Goal: Information Seeking & Learning: Learn about a topic

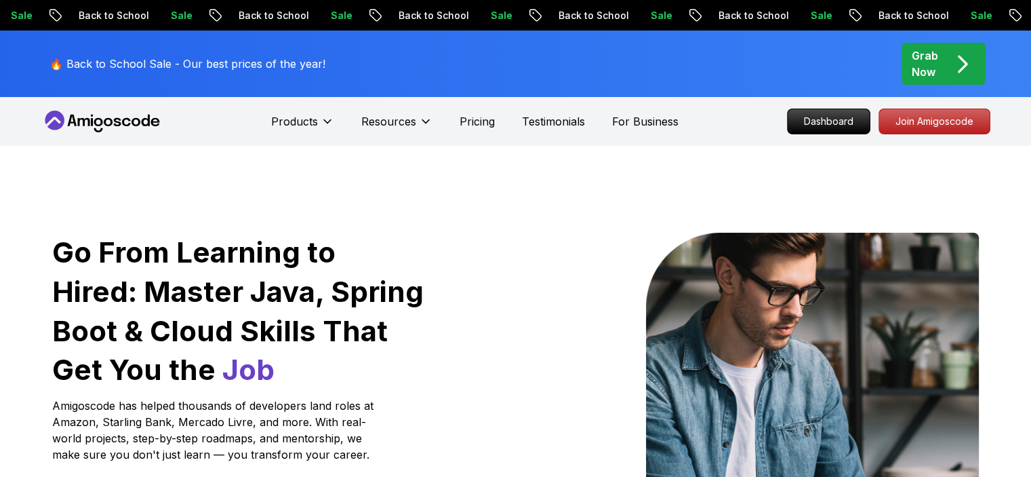
click at [127, 124] on icon at bounding box center [125, 122] width 9 height 8
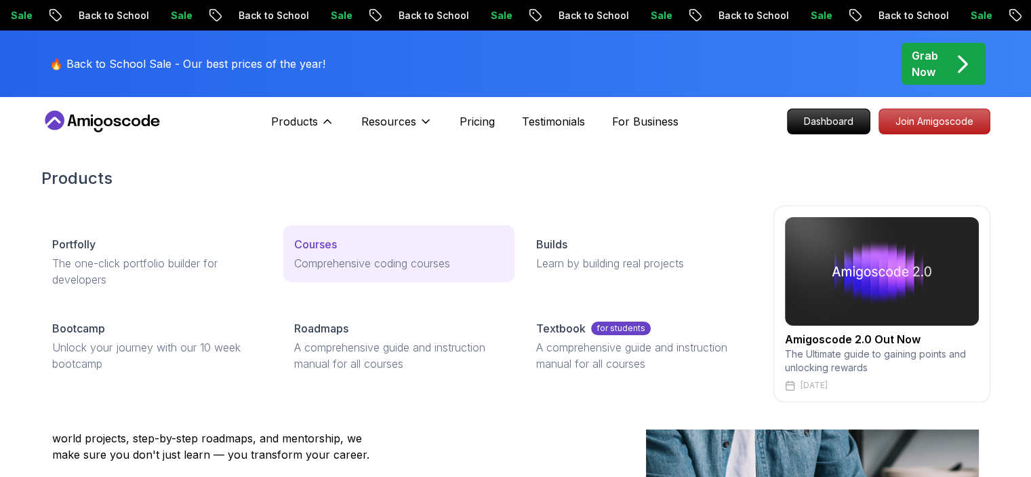
click at [342, 255] on p "Comprehensive coding courses" at bounding box center [399, 263] width 210 height 16
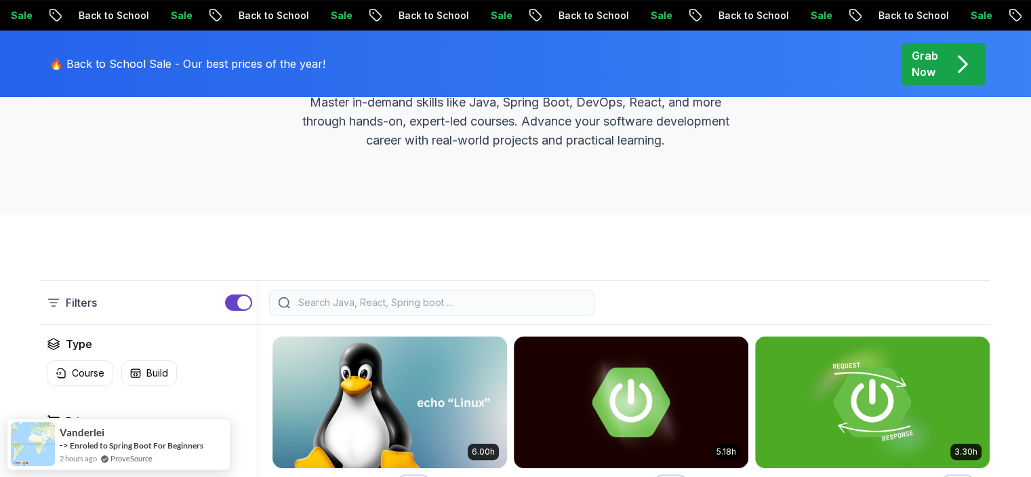
scroll to position [255, 0]
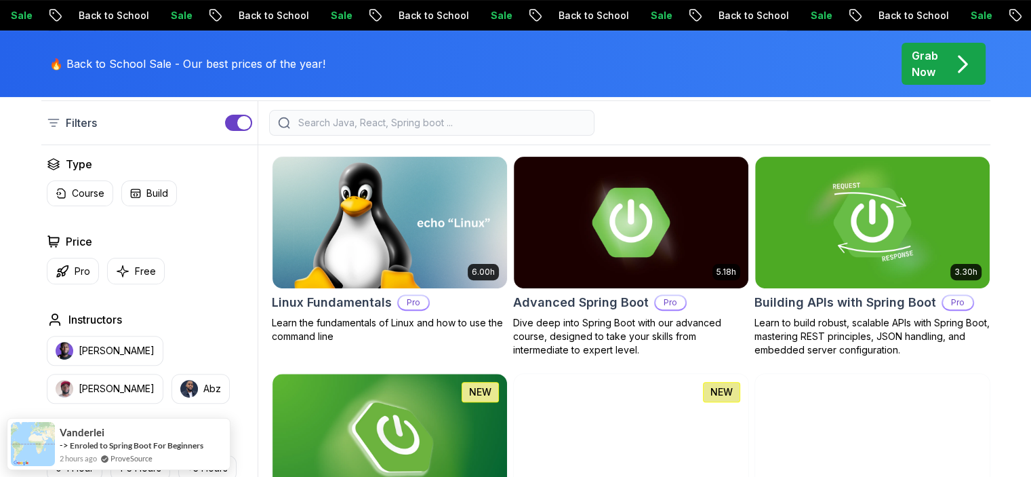
scroll to position [342, 0]
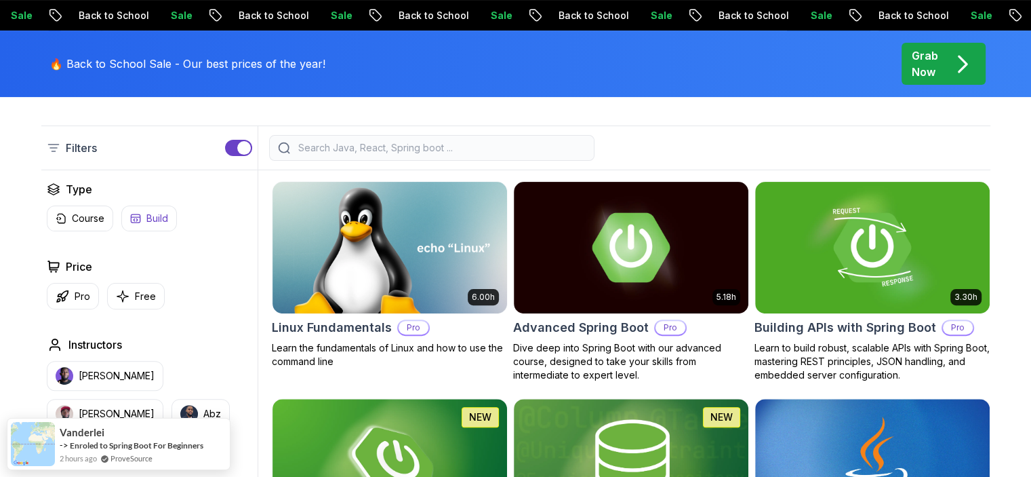
click at [141, 216] on button "Build" at bounding box center [149, 218] width 56 height 26
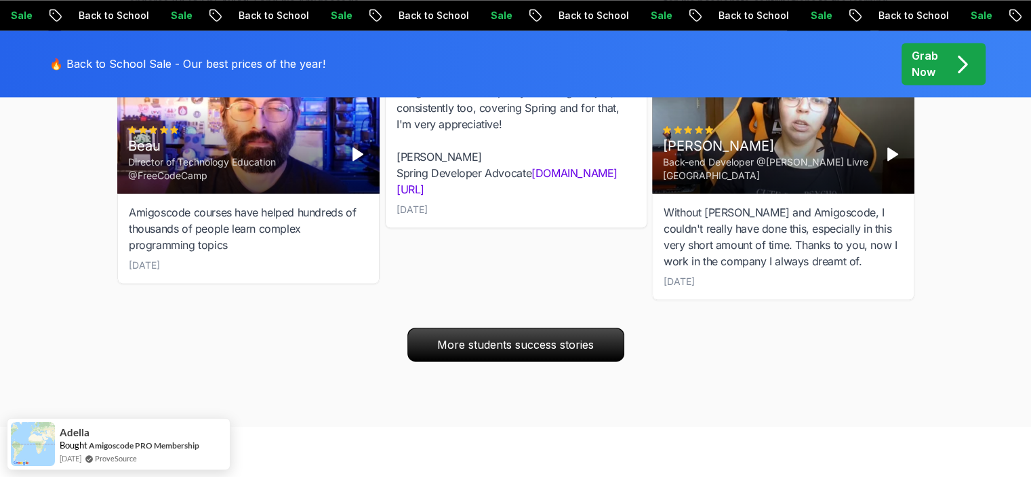
scroll to position [2056, 0]
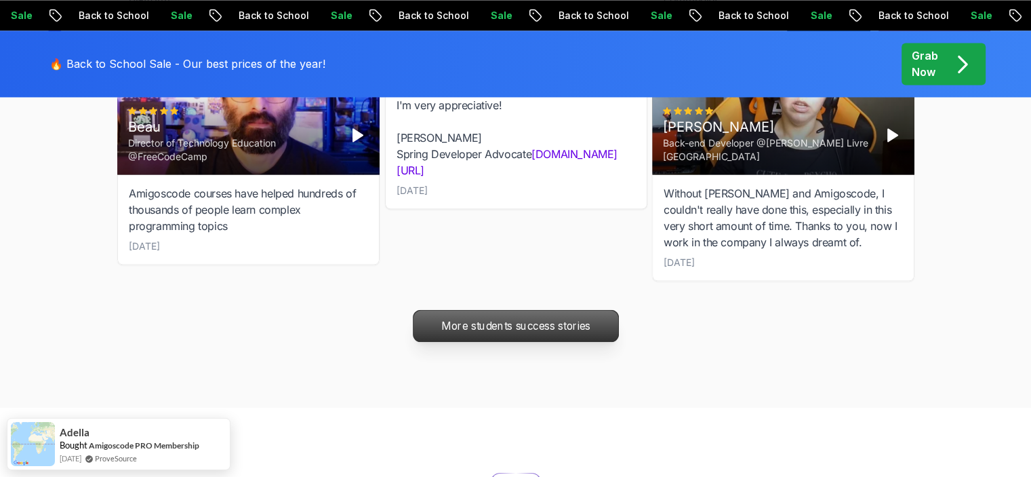
click at [493, 331] on p "More students success stories" at bounding box center [515, 325] width 205 height 31
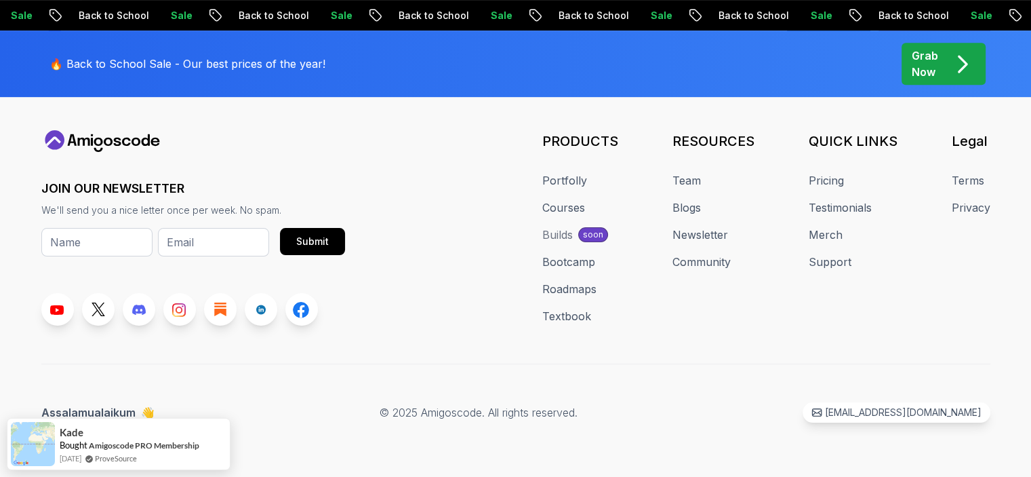
scroll to position [2137, 0]
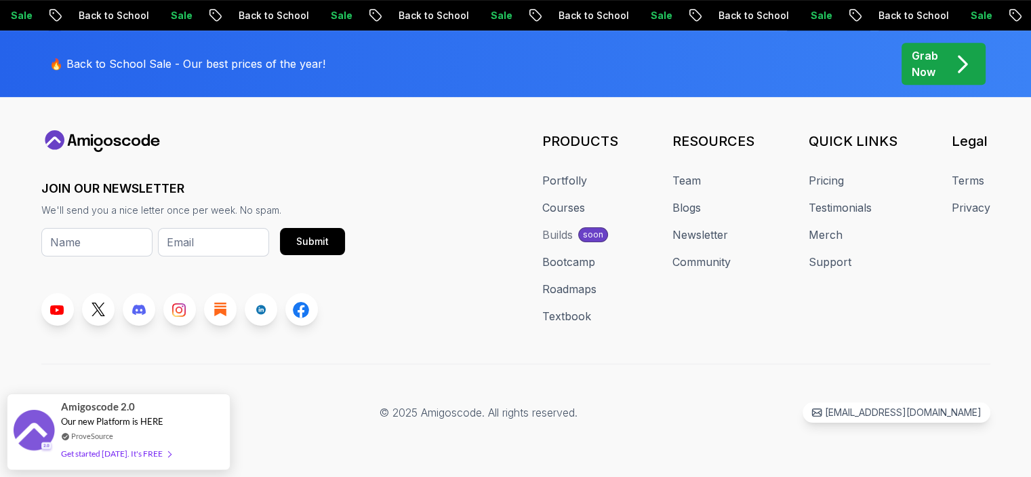
scroll to position [7423, 0]
